Goal: Obtain resource: Download file/media

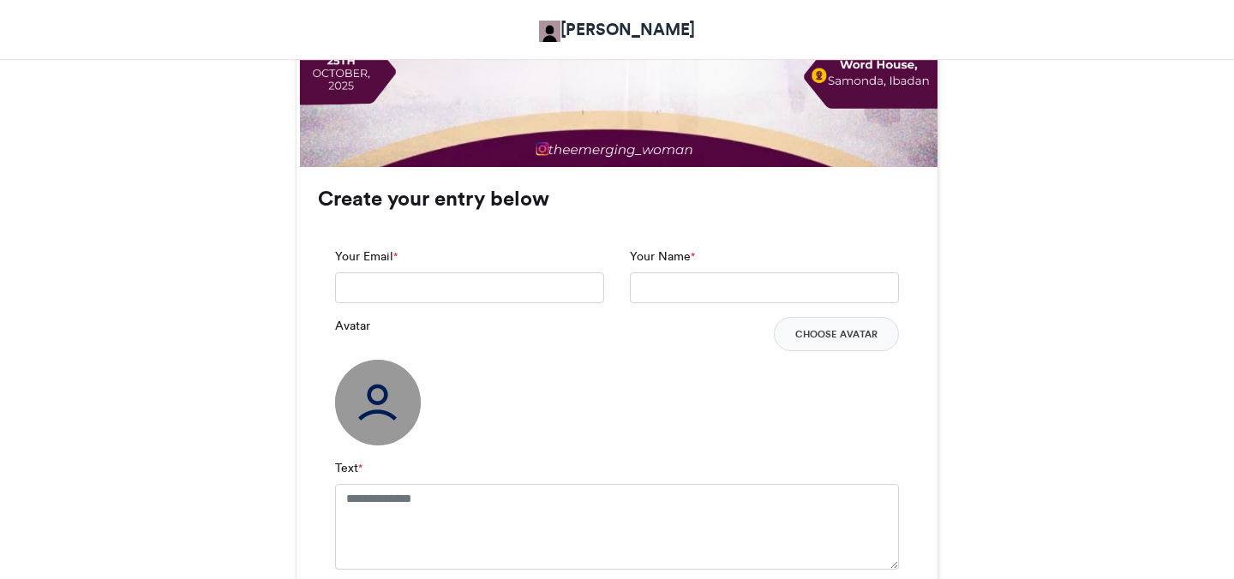
scroll to position [1115, 0]
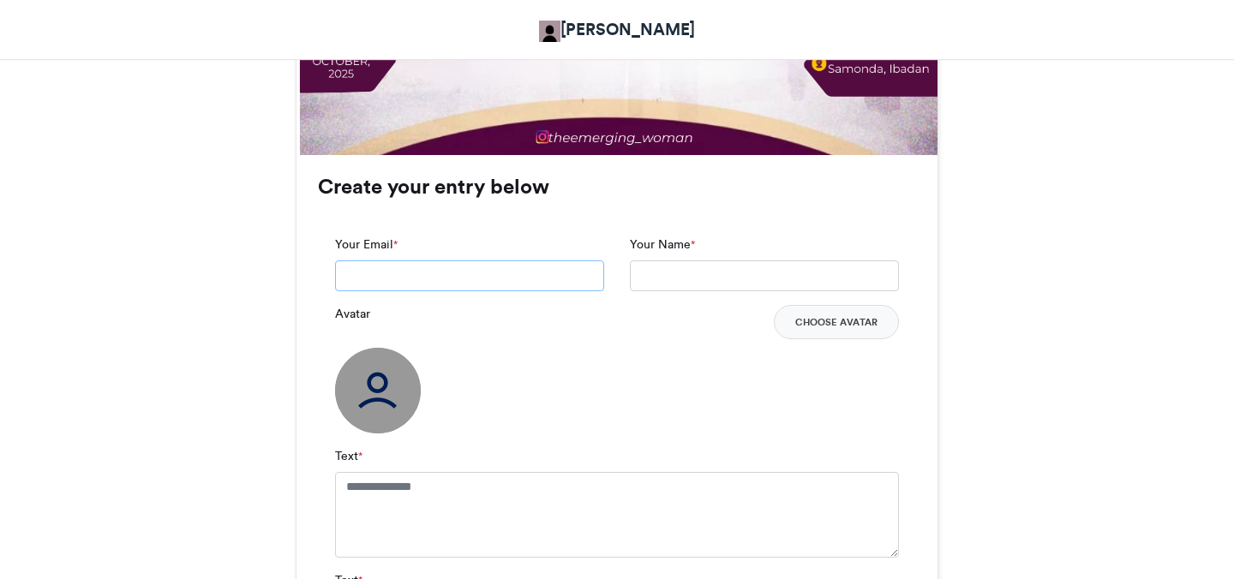
click at [463, 279] on input "Your Email *" at bounding box center [469, 276] width 269 height 31
type input "**********"
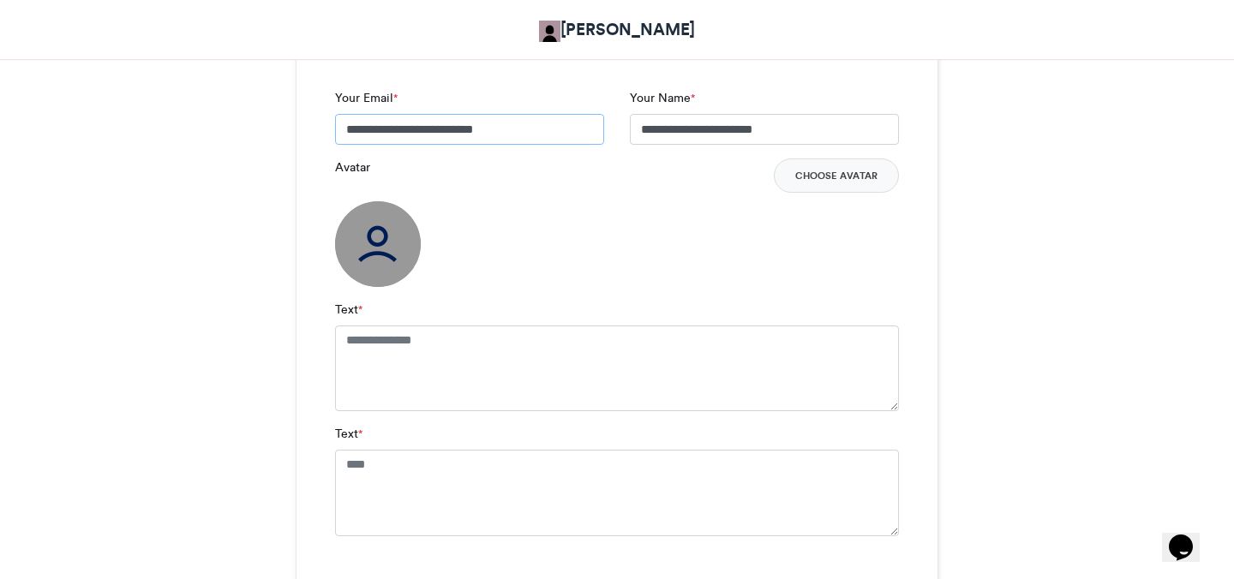
scroll to position [1352, 0]
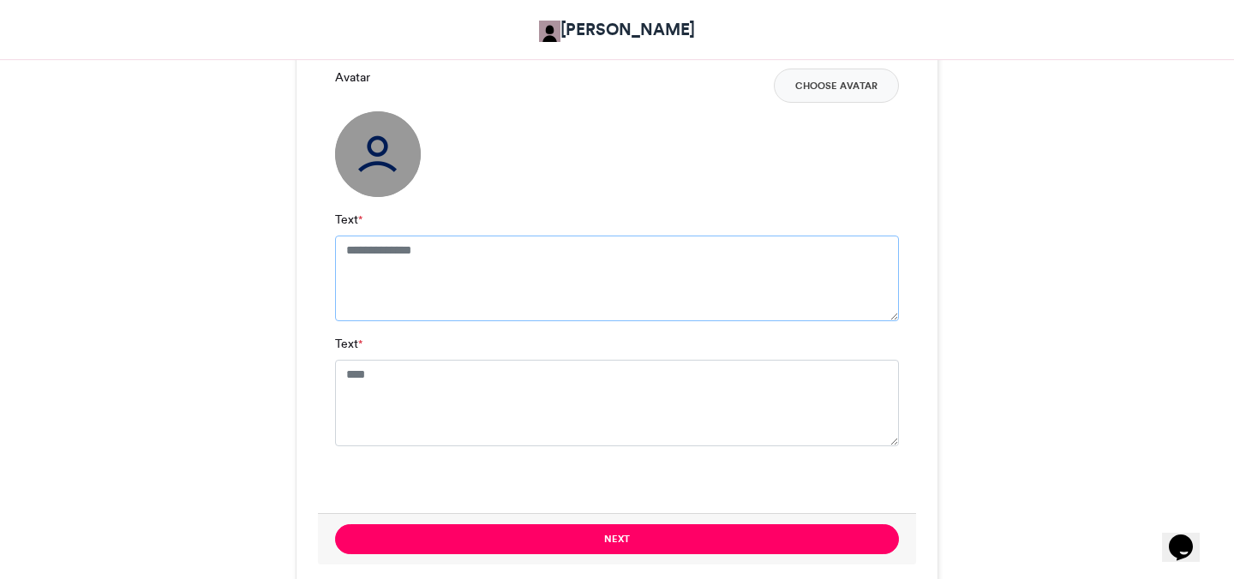
click at [558, 243] on textarea "Text *" at bounding box center [617, 279] width 564 height 86
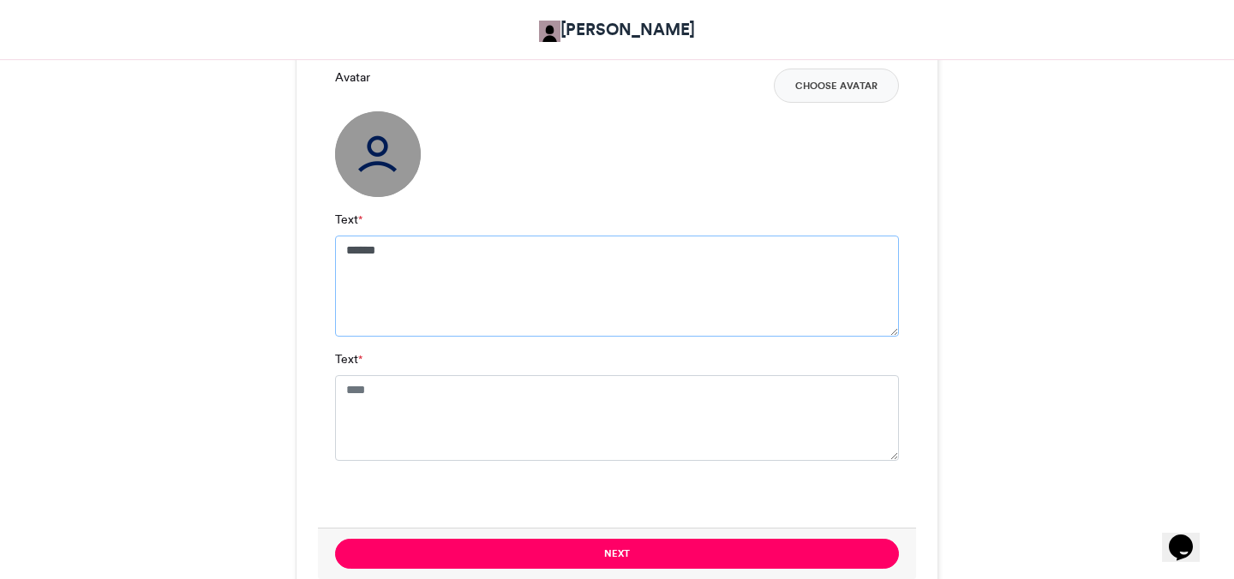
type textarea "******"
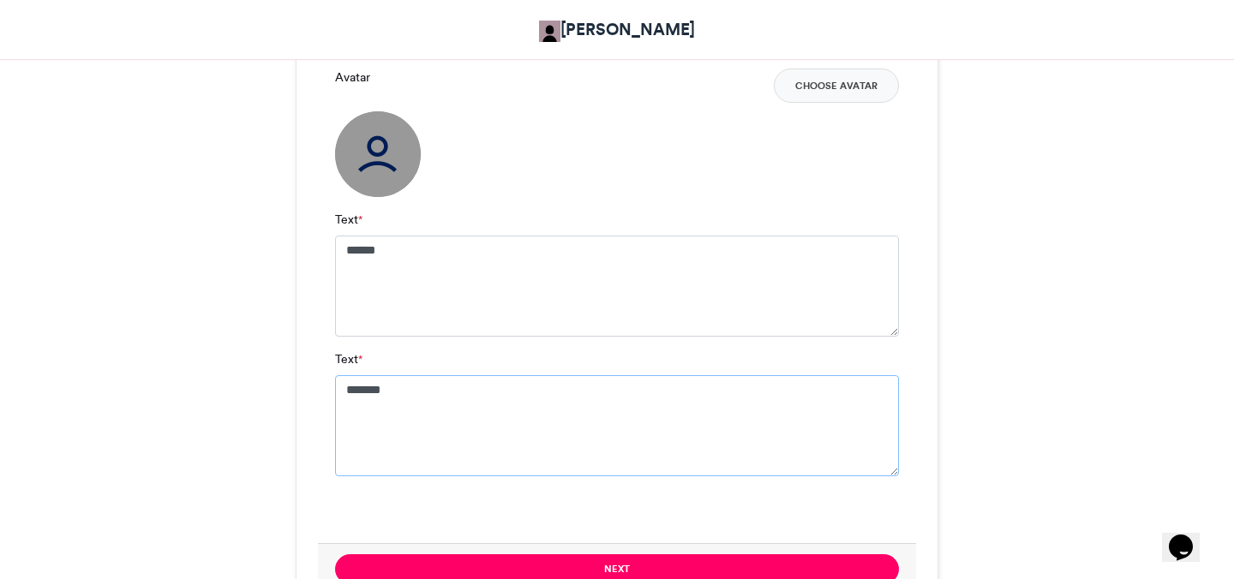
type textarea "*******"
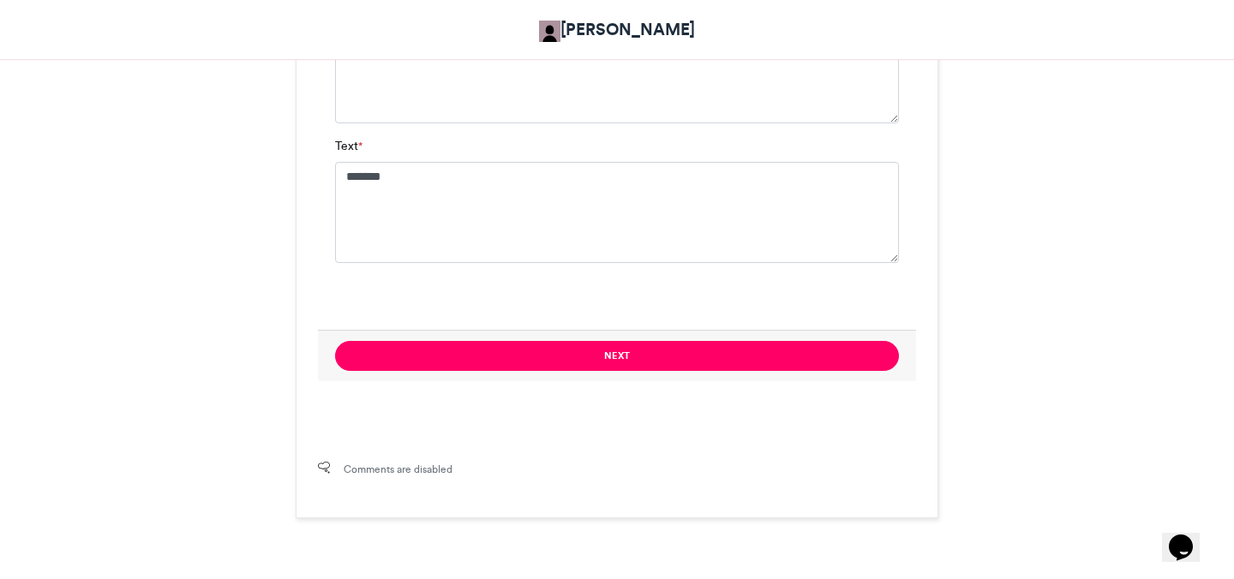
scroll to position [1629, 0]
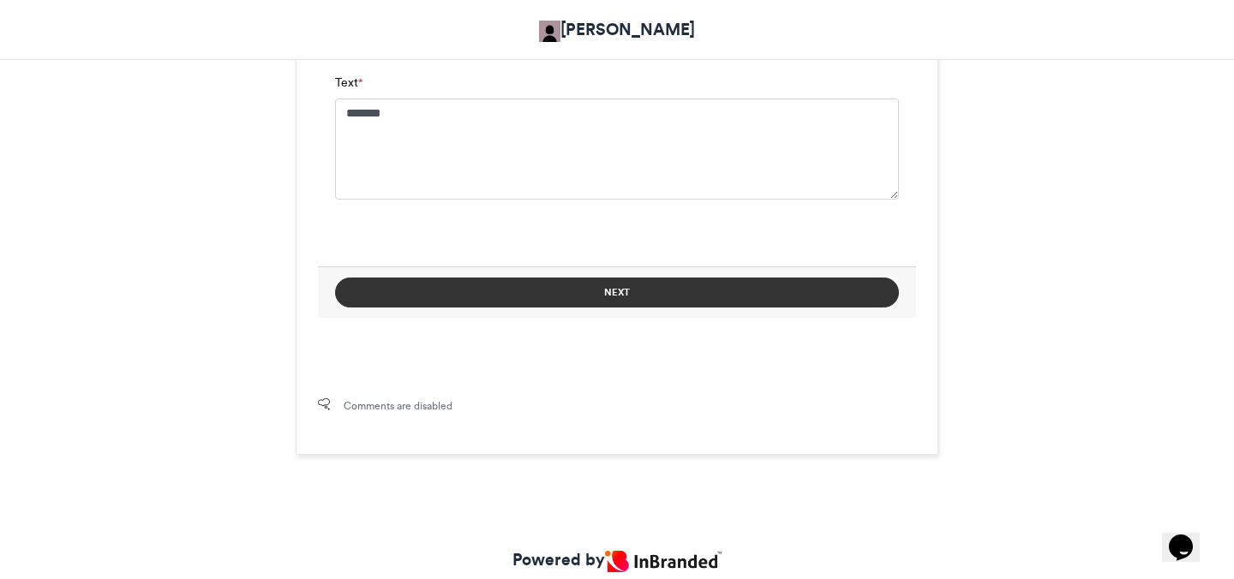
click at [645, 297] on button "Next" at bounding box center [617, 293] width 564 height 30
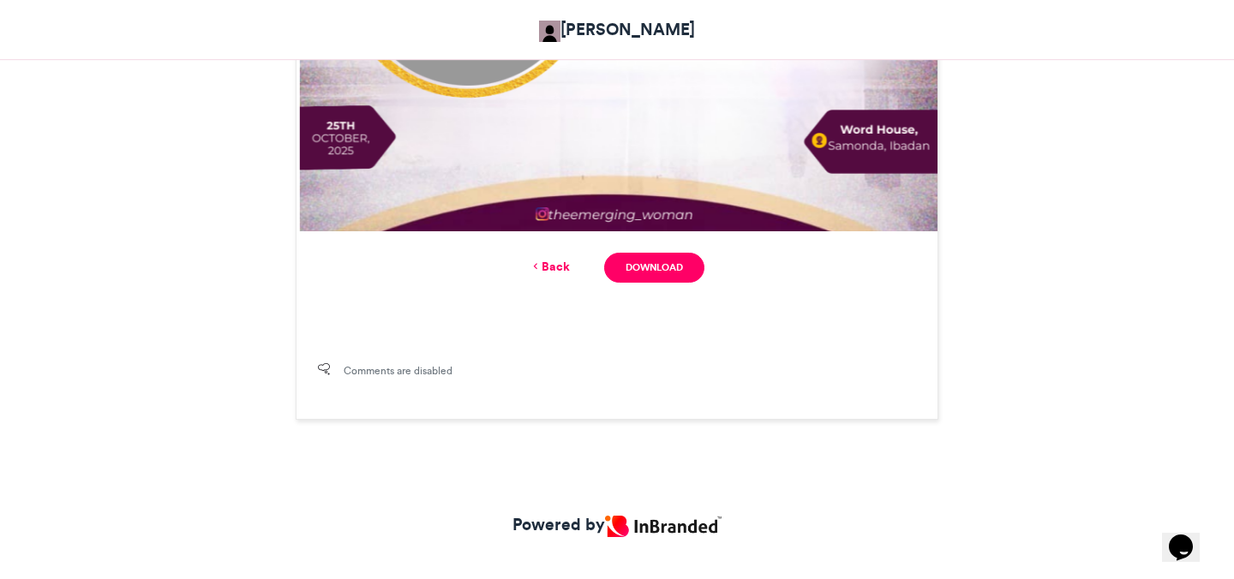
scroll to position [1066, 0]
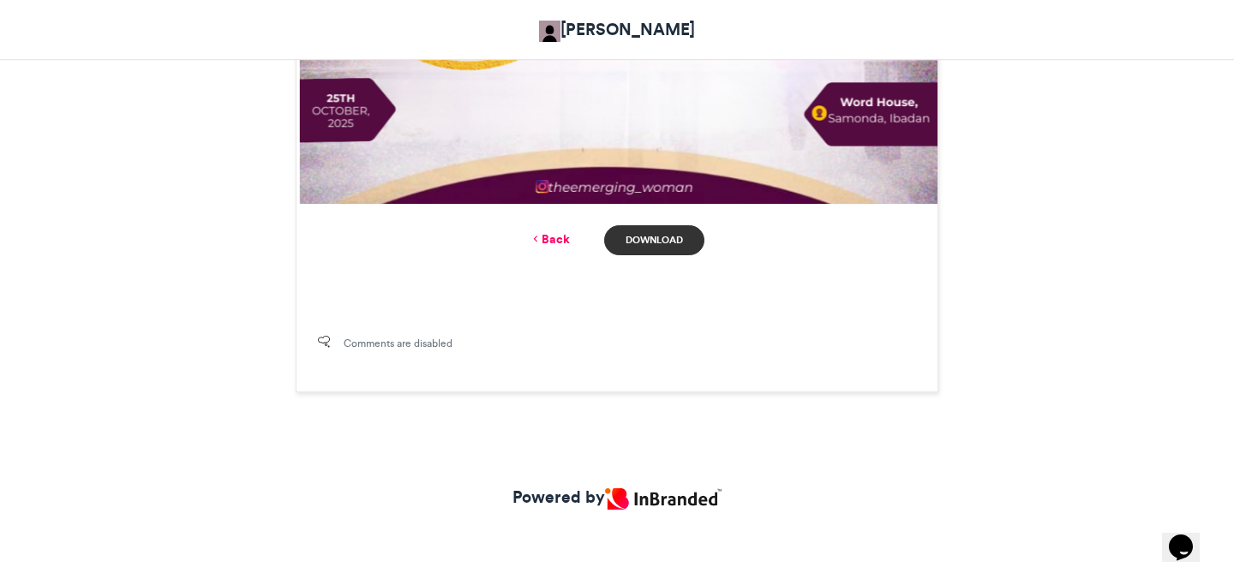
click at [681, 229] on link "Download" at bounding box center [654, 240] width 100 height 30
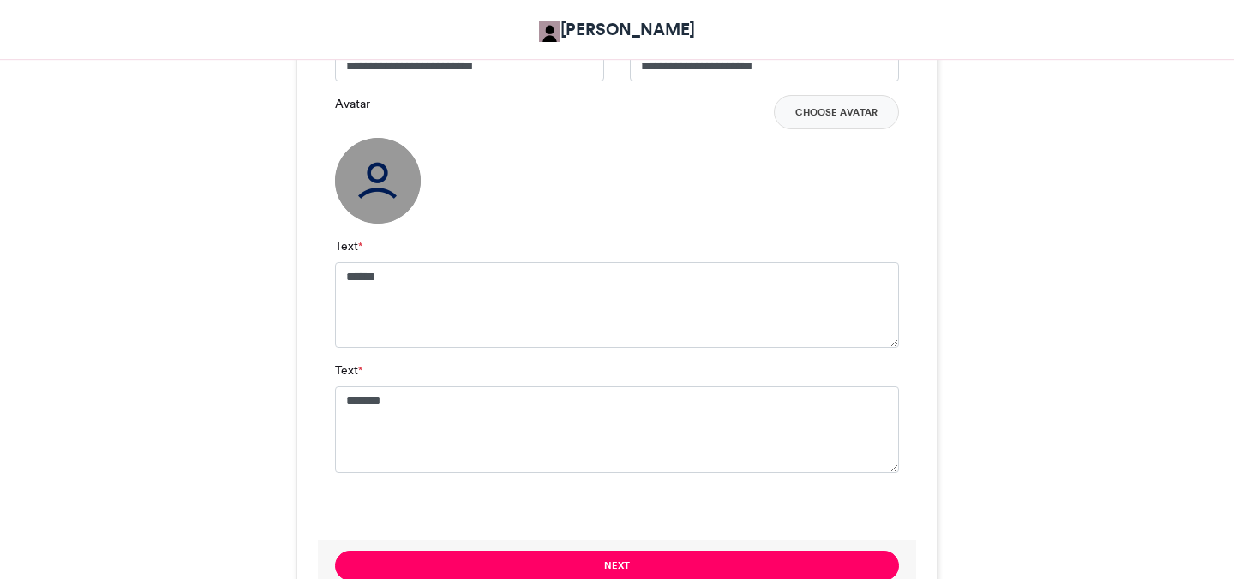
scroll to position [1251, 0]
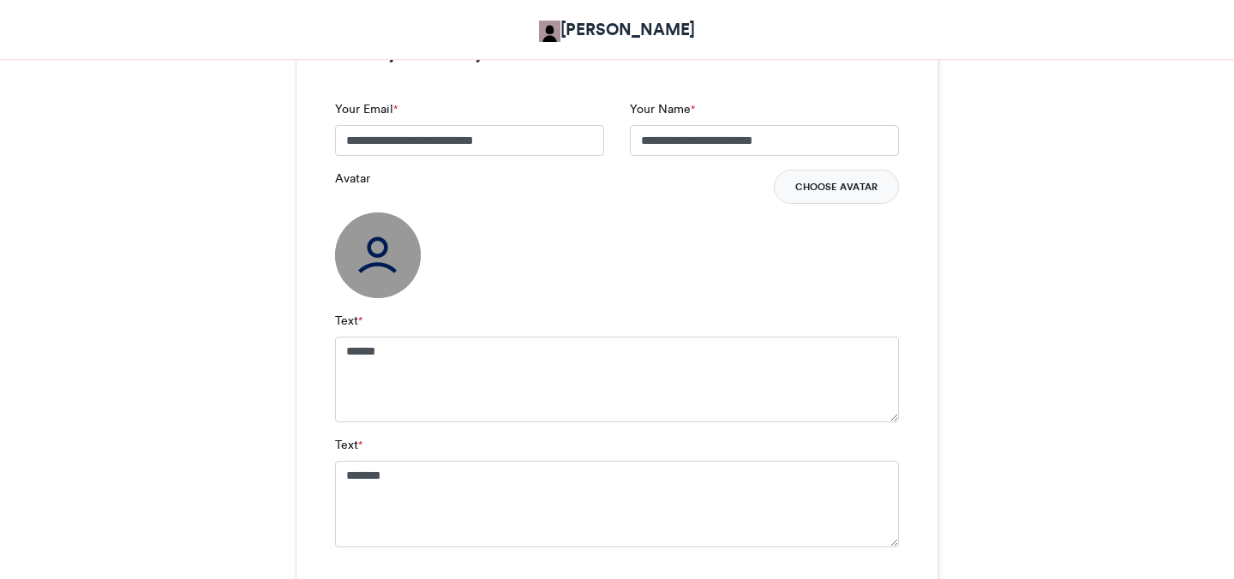
click at [854, 201] on button "Choose Avatar" at bounding box center [836, 187] width 125 height 34
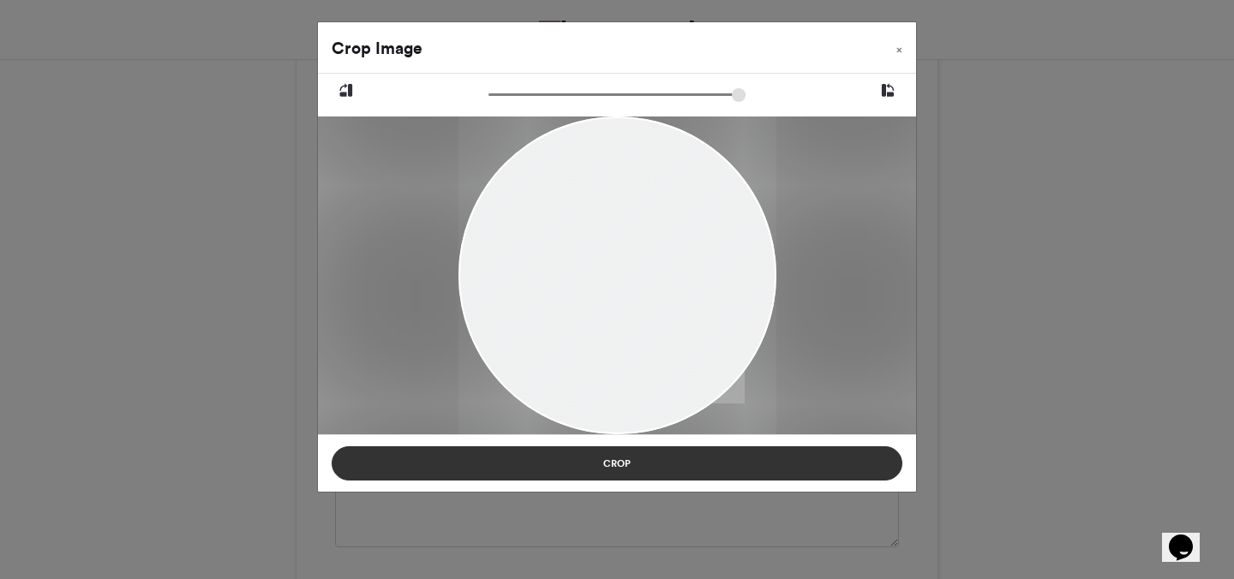
click at [717, 478] on button "Crop" at bounding box center [617, 464] width 571 height 34
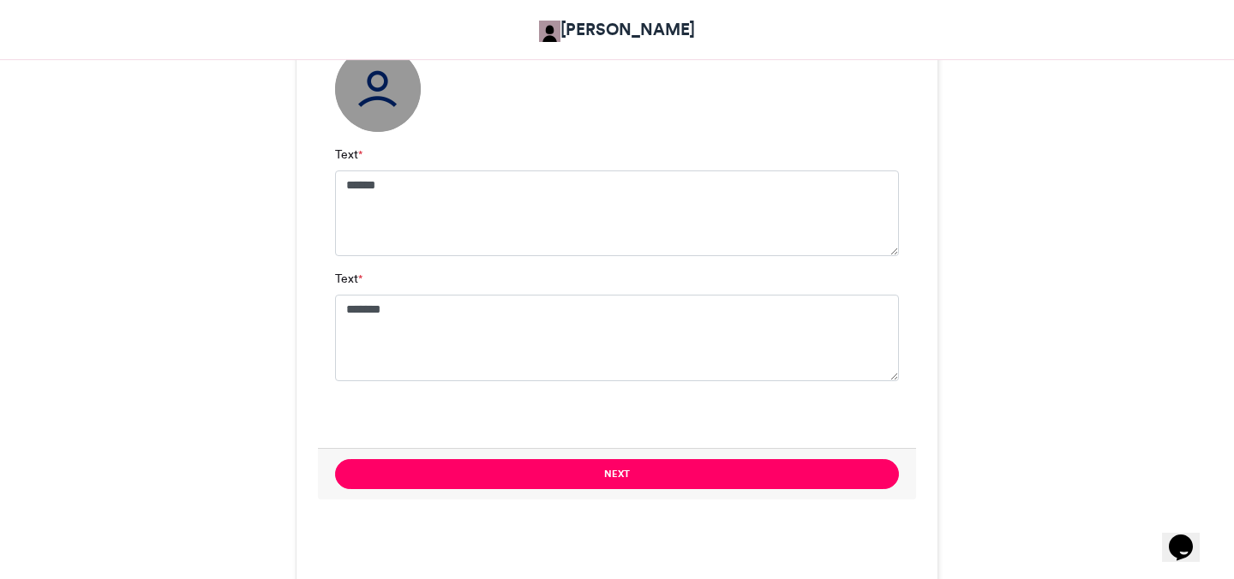
scroll to position [1482, 0]
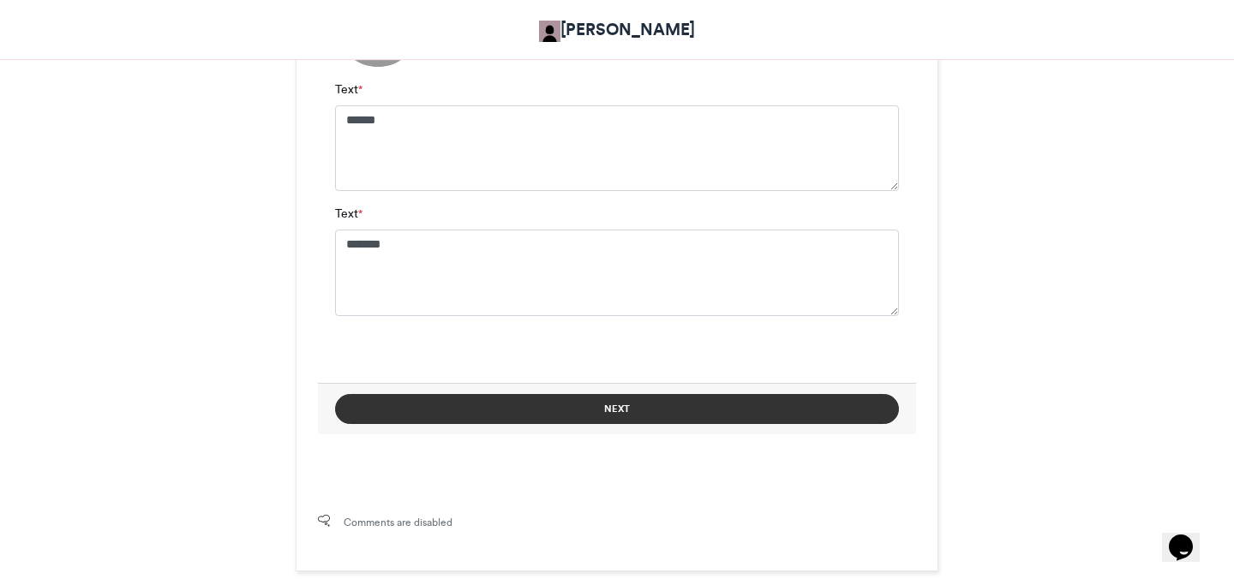
click at [697, 404] on button "Next" at bounding box center [617, 409] width 564 height 30
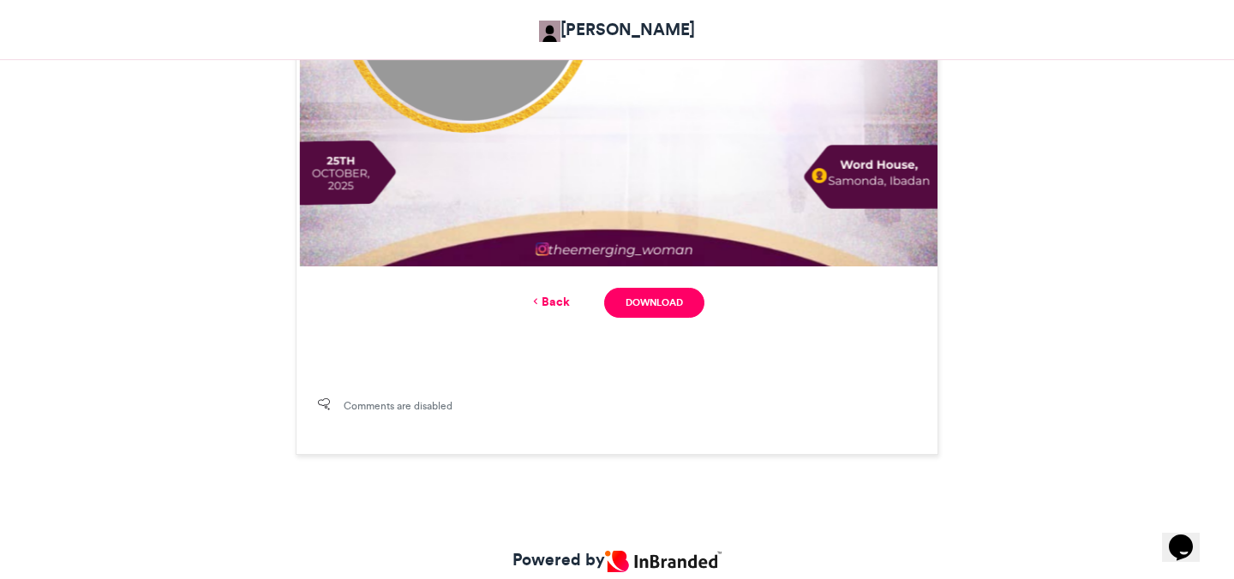
scroll to position [1012, 0]
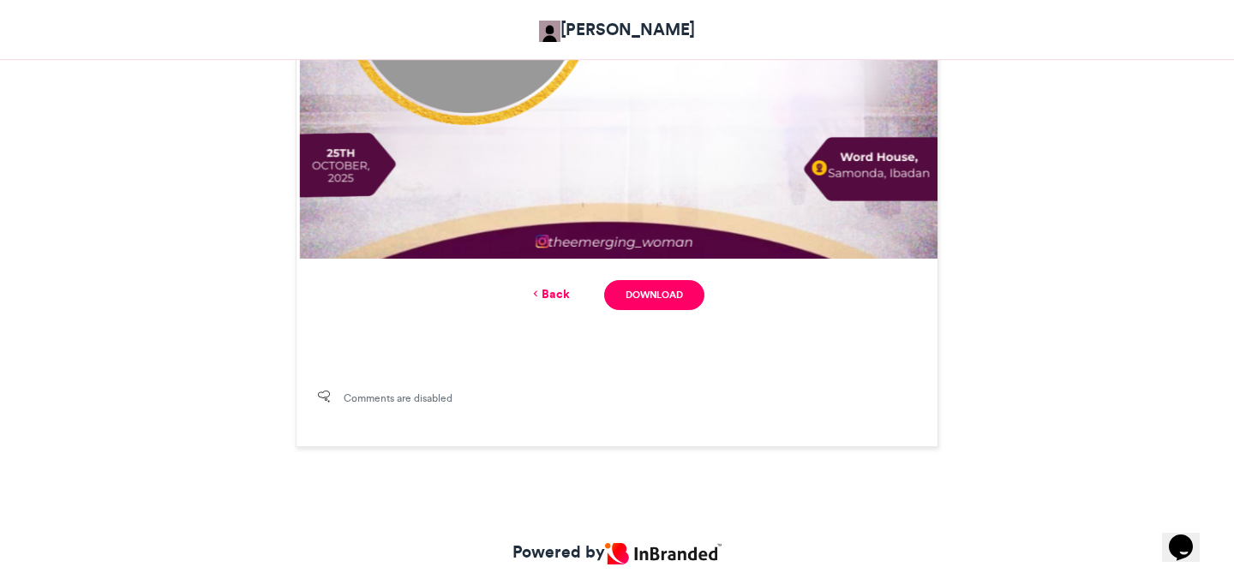
click at [552, 281] on div "Back Download" at bounding box center [617, 295] width 598 height 30
click at [556, 297] on link "Back" at bounding box center [550, 294] width 40 height 18
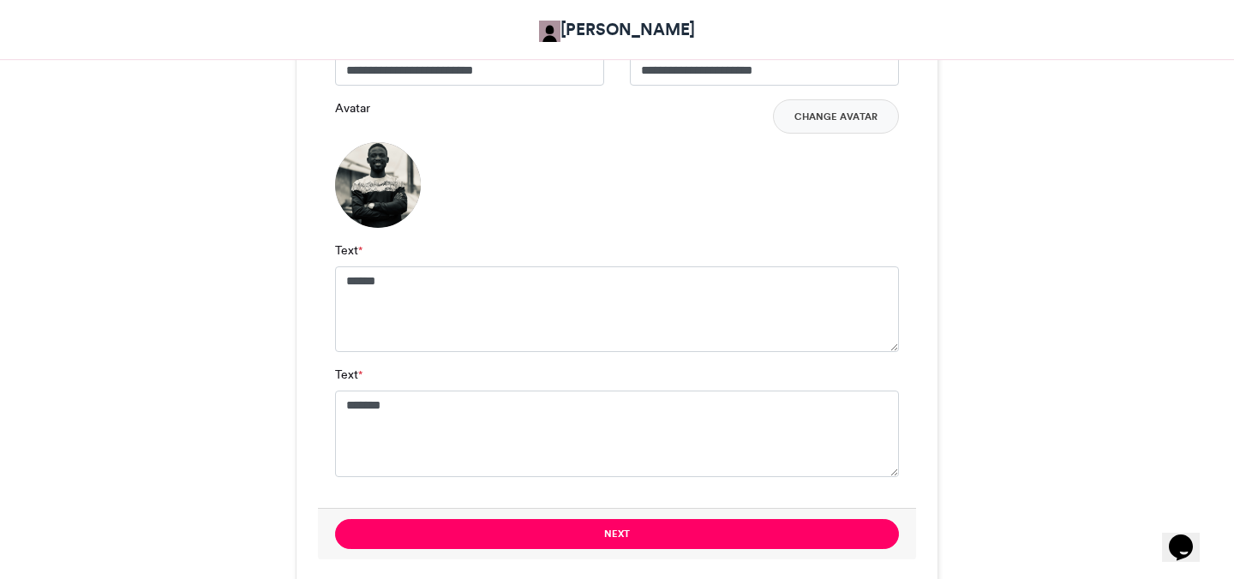
scroll to position [1336, 0]
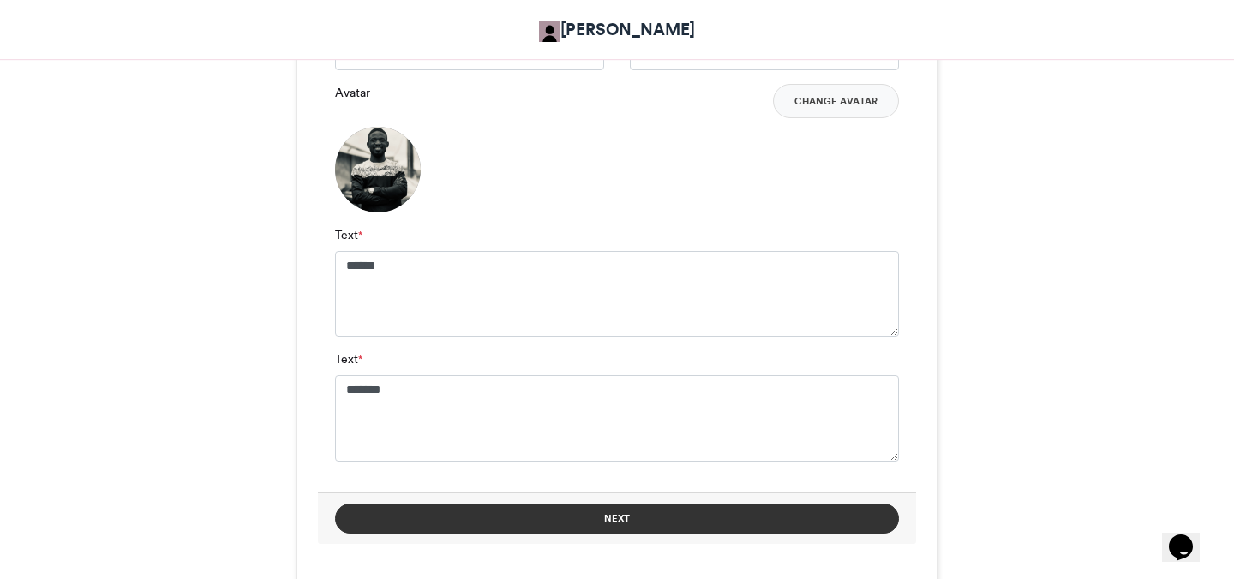
click at [705, 530] on button "Next" at bounding box center [617, 519] width 564 height 30
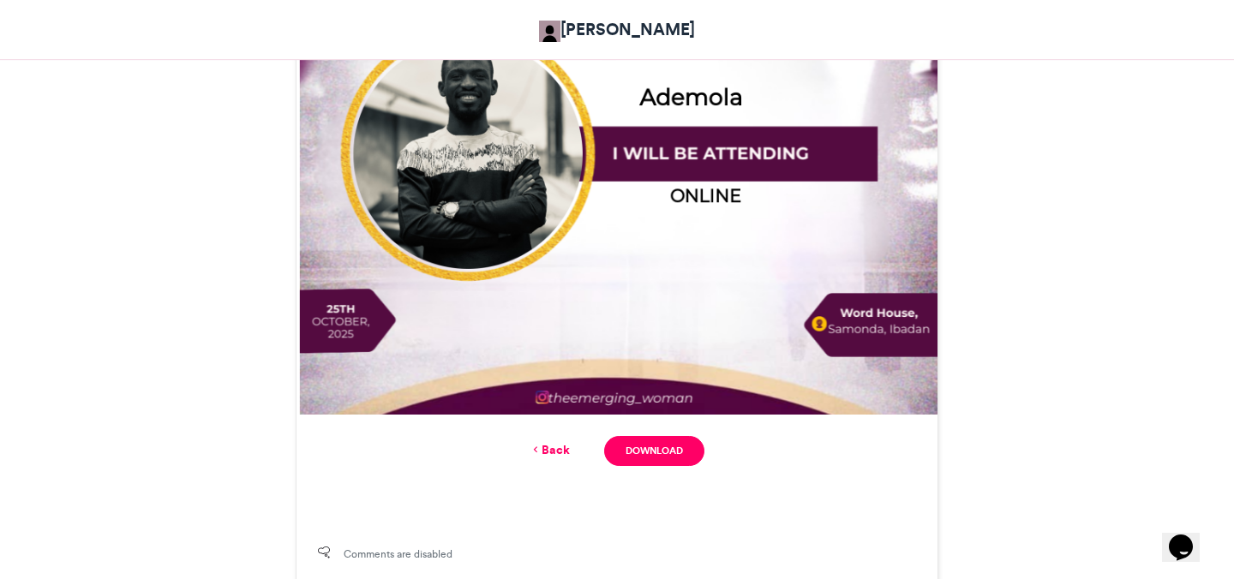
scroll to position [867, 0]
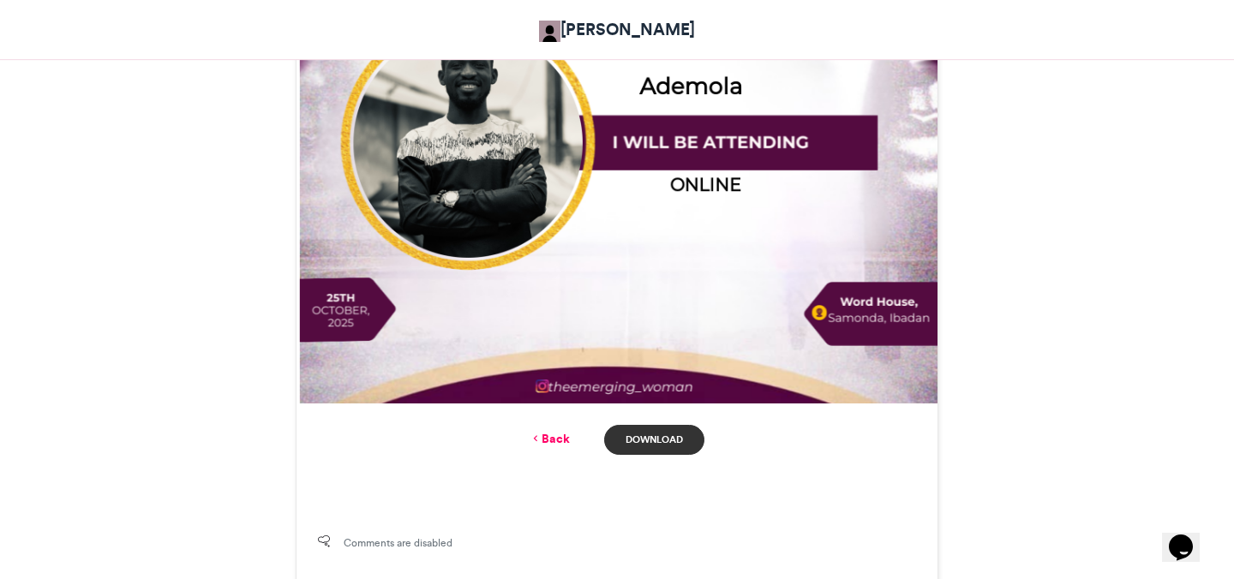
click at [661, 447] on link "Download" at bounding box center [654, 440] width 100 height 30
